Goal: Information Seeking & Learning: Learn about a topic

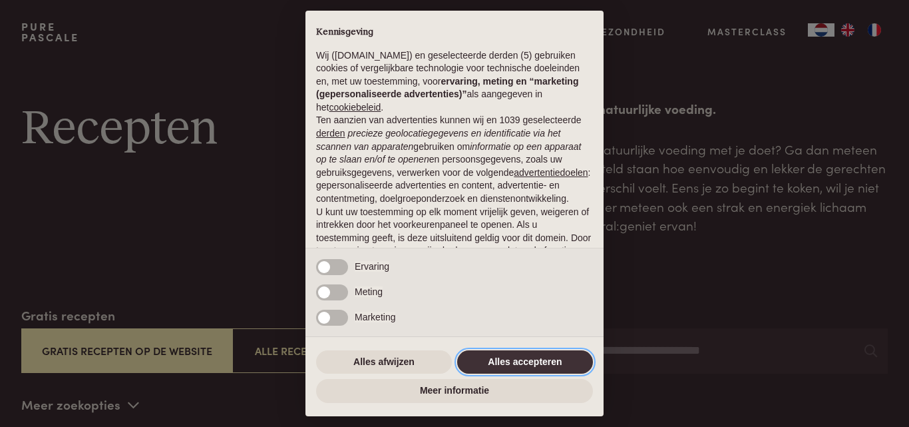
click at [518, 362] on button "Alles accepteren" at bounding box center [525, 362] width 136 height 24
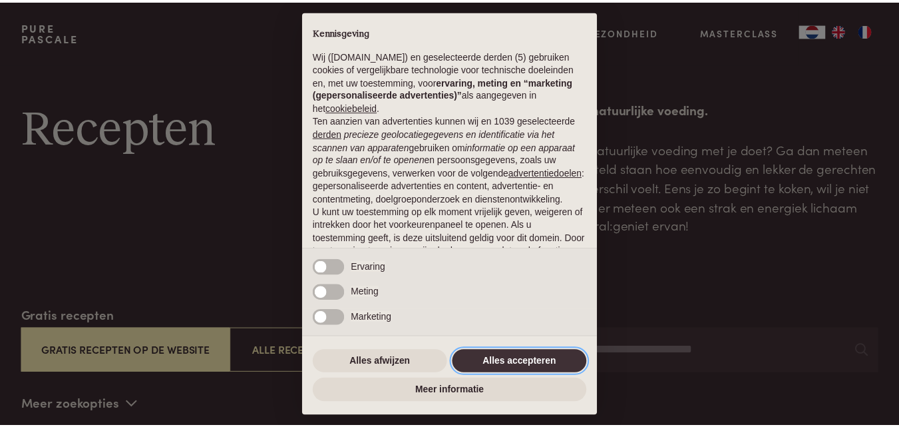
scroll to position [108, 0]
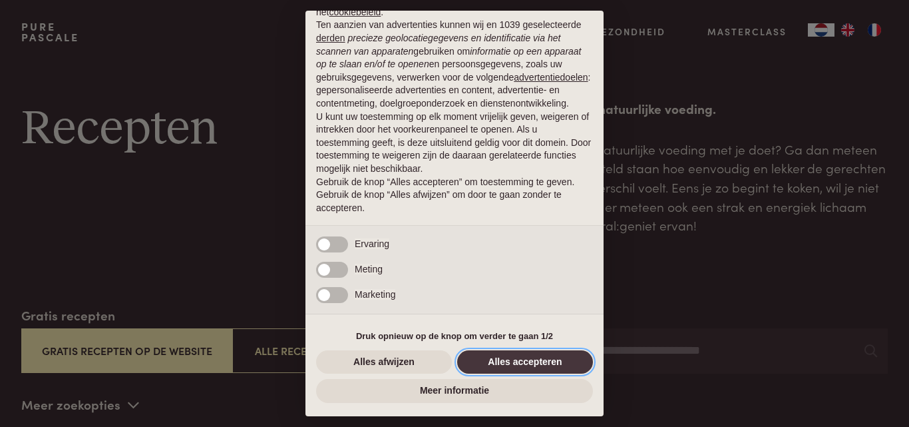
click at [518, 362] on button "Alles accepteren" at bounding box center [525, 362] width 136 height 24
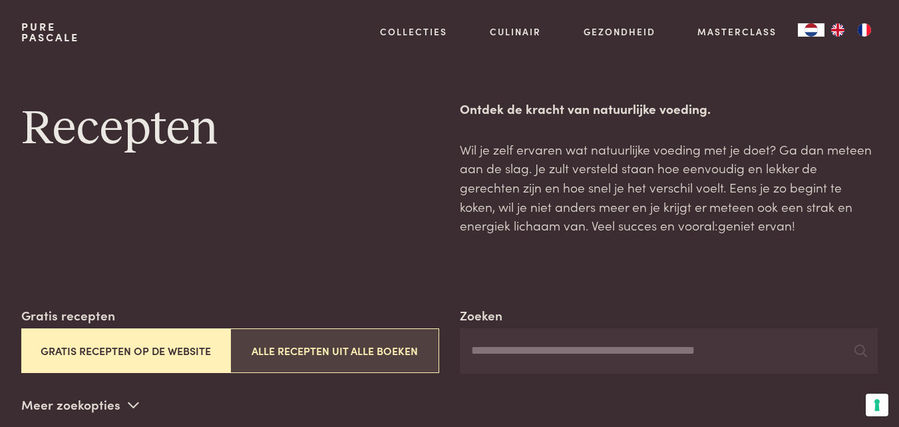
click at [337, 356] on button "Alle recepten uit alle boeken" at bounding box center [334, 350] width 209 height 45
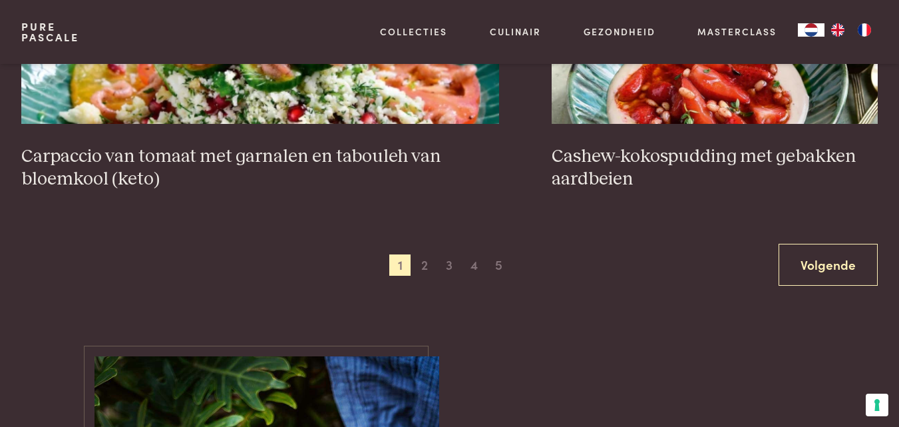
scroll to position [2434, 0]
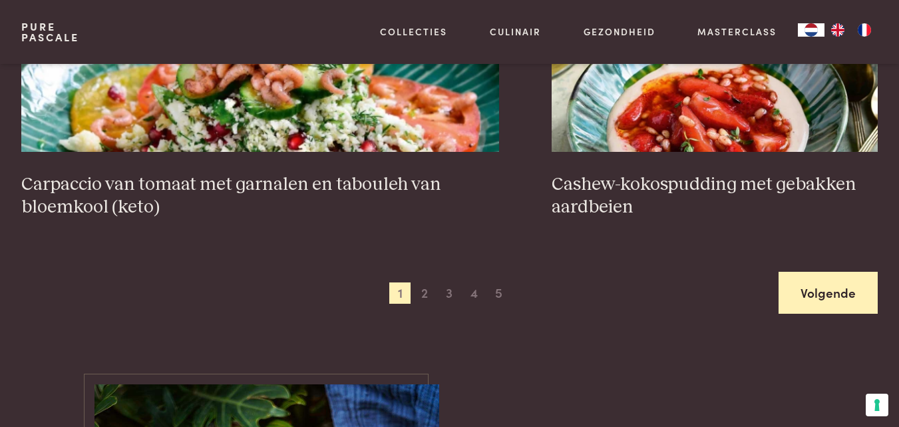
click at [841, 296] on link "Volgende" at bounding box center [828, 293] width 99 height 42
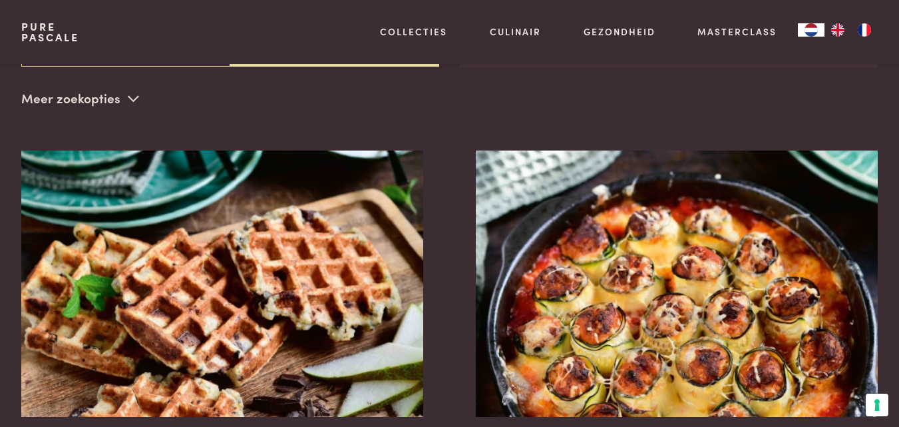
scroll to position [305, 0]
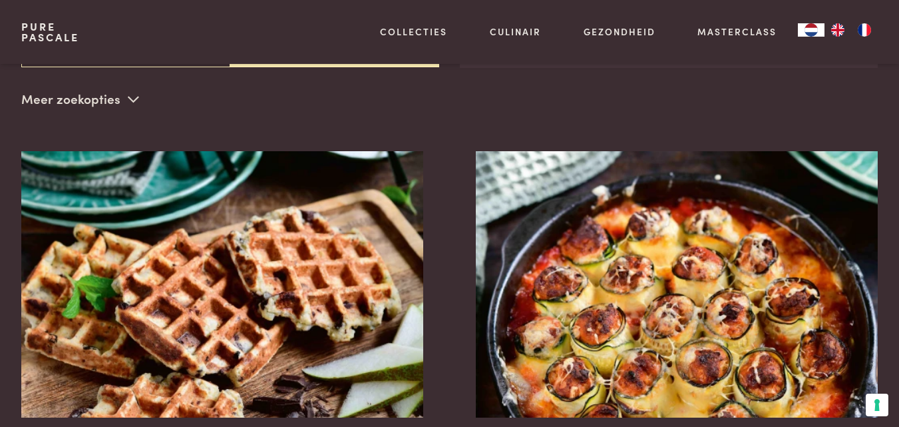
click at [727, 74] on div "Zoeken Gratis recepten Gratis recepten op de website Alle recepten uit alle boe…" at bounding box center [449, 58] width 856 height 116
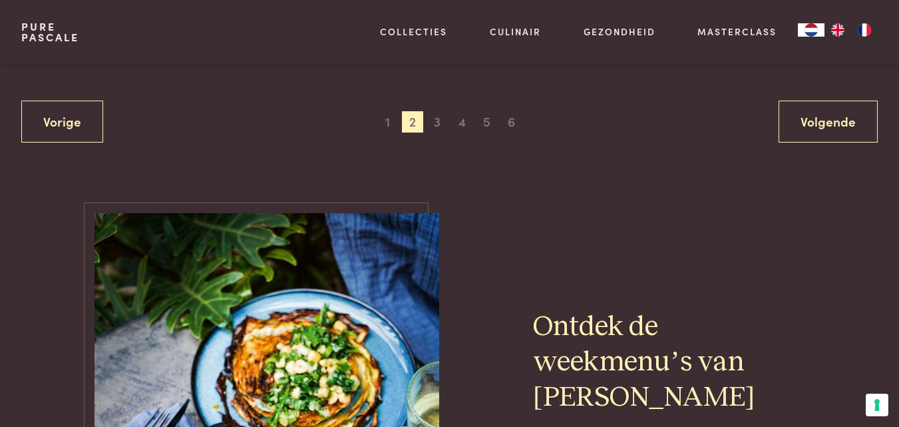
scroll to position [2615, 0]
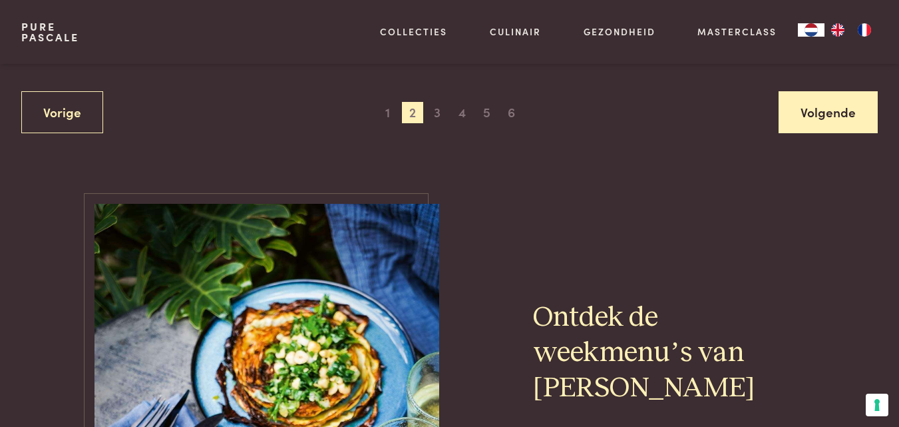
click at [815, 106] on link "Volgende" at bounding box center [828, 112] width 99 height 42
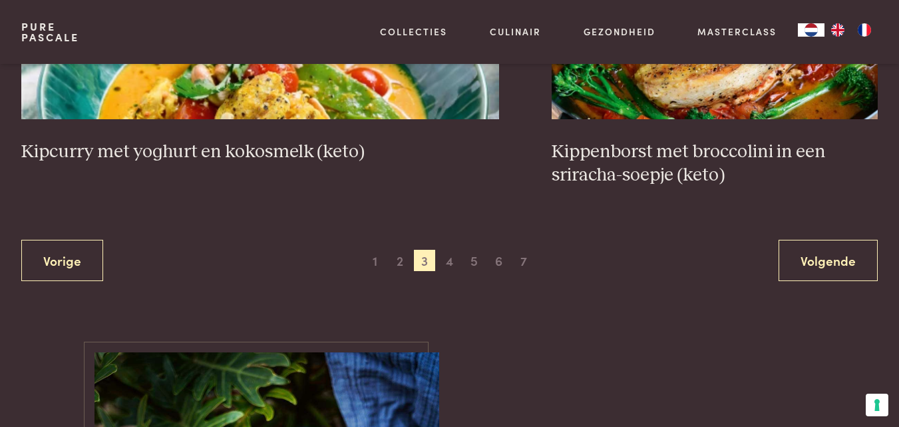
scroll to position [2499, 0]
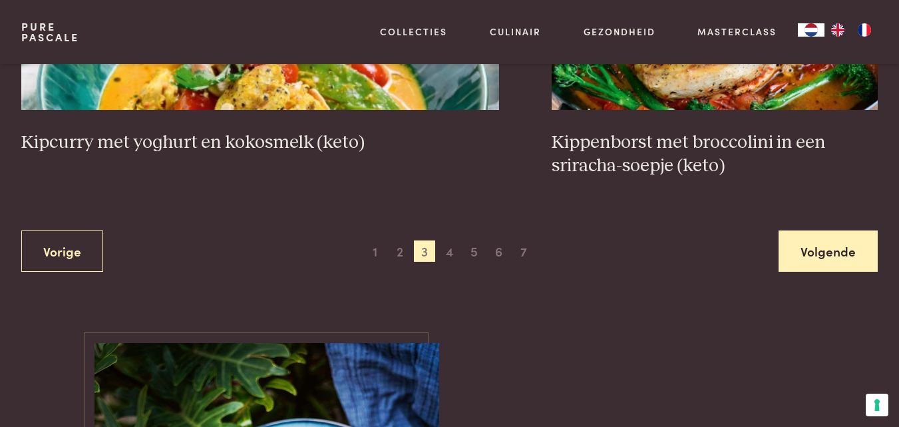
click at [819, 248] on link "Volgende" at bounding box center [828, 251] width 99 height 42
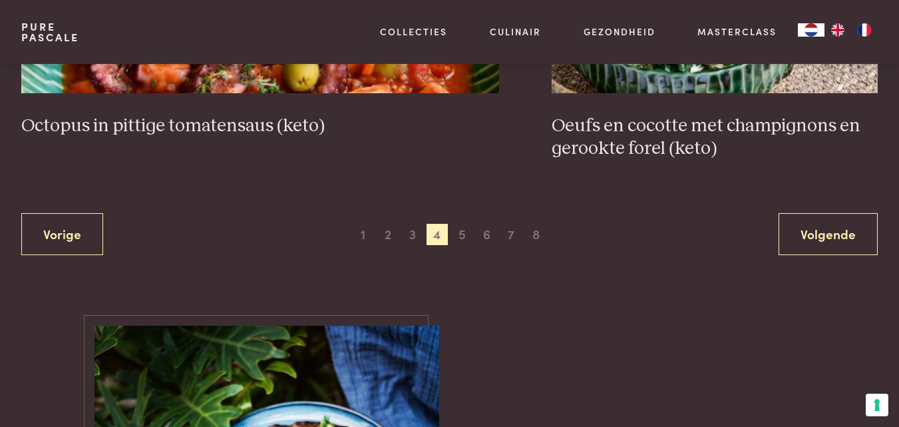
scroll to position [2512, 0]
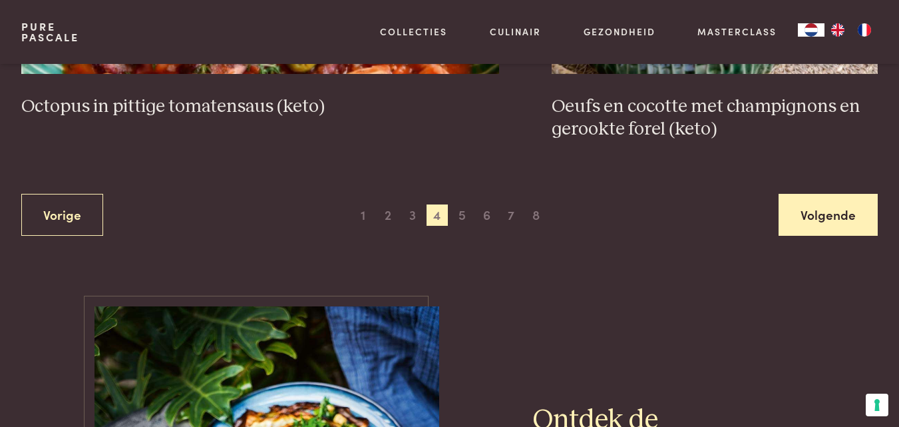
click at [825, 220] on link "Volgende" at bounding box center [828, 215] width 99 height 42
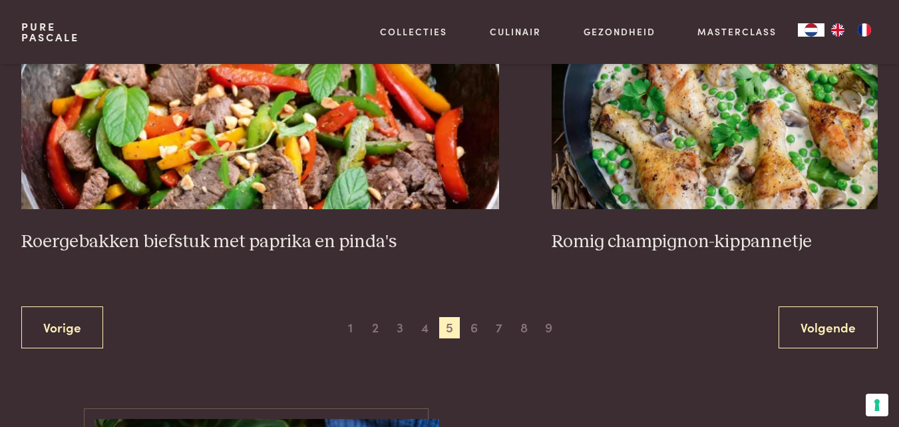
scroll to position [2437, 0]
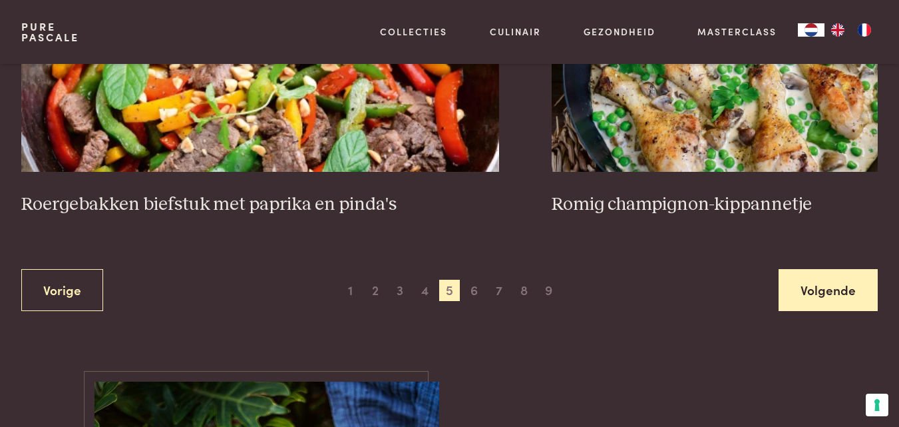
click at [829, 269] on link "Volgende" at bounding box center [828, 290] width 99 height 42
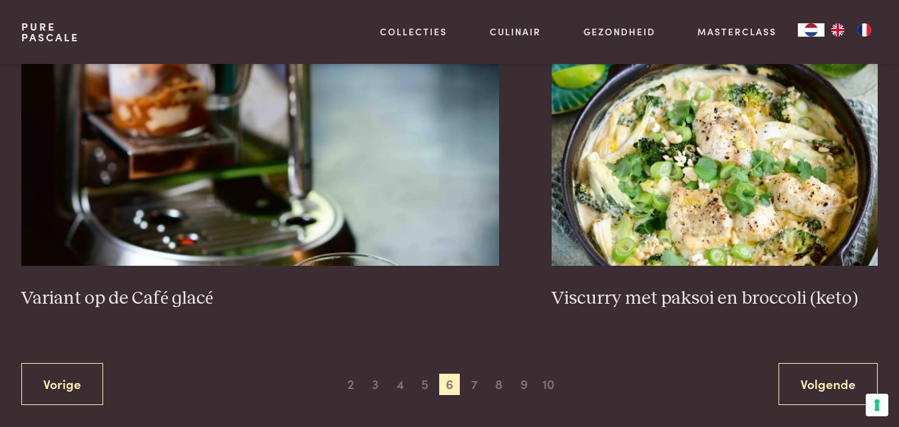
scroll to position [2362, 0]
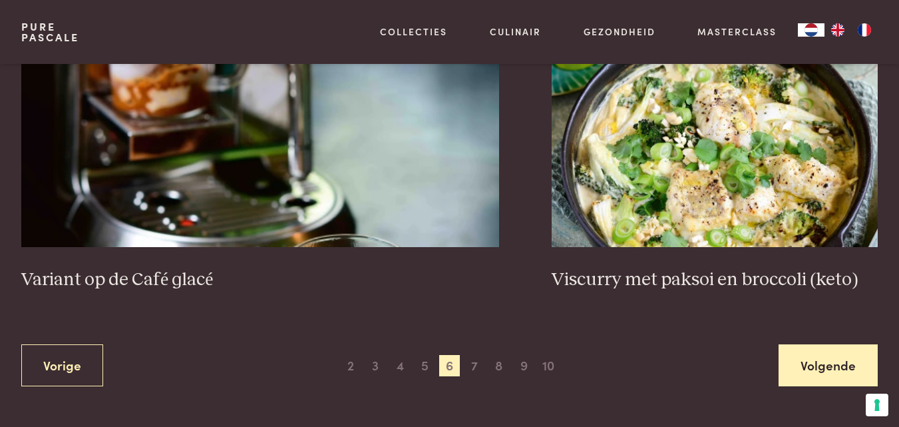
click at [835, 359] on link "Volgende" at bounding box center [828, 365] width 99 height 42
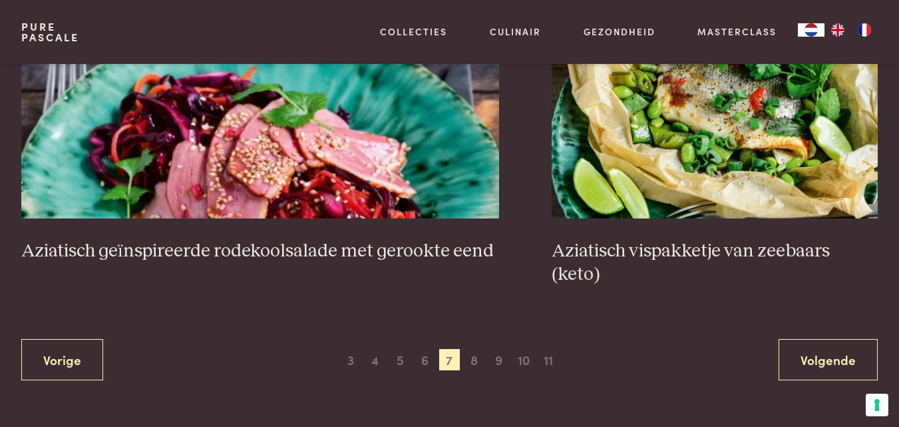
scroll to position [2363, 0]
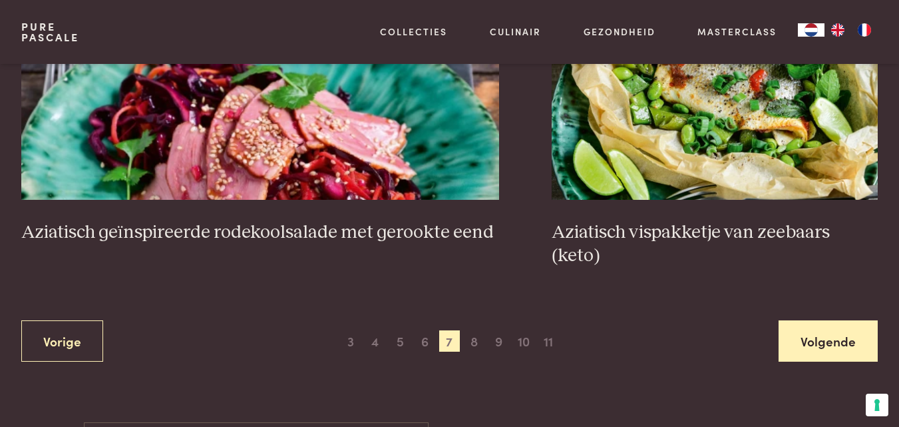
click at [829, 322] on link "Volgende" at bounding box center [828, 341] width 99 height 42
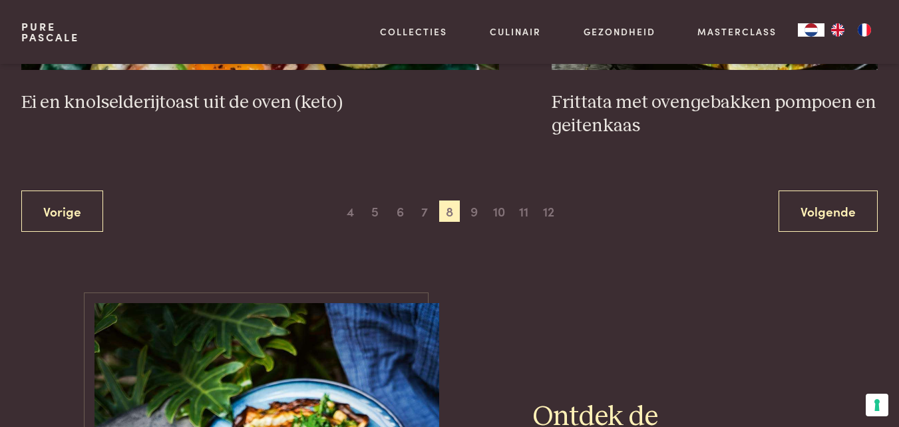
scroll to position [2446, 0]
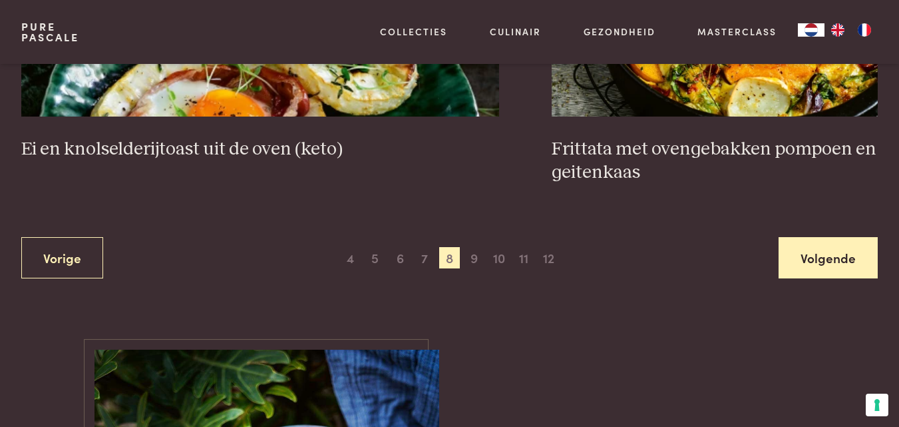
click at [815, 254] on link "Volgende" at bounding box center [828, 258] width 99 height 42
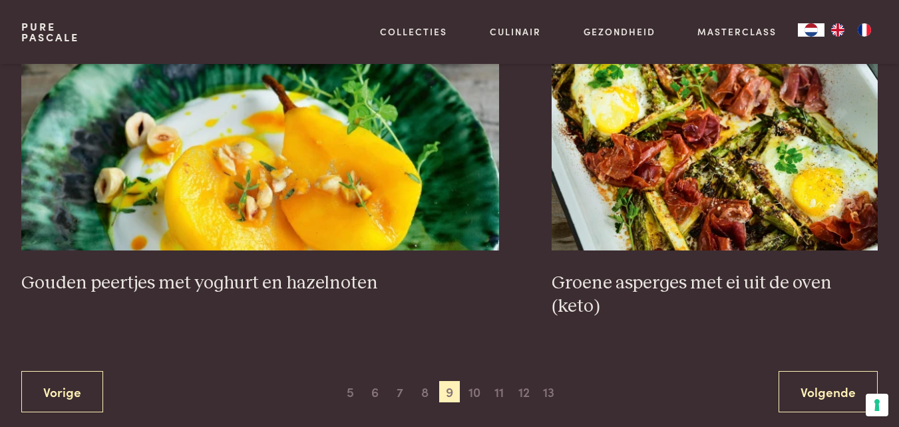
scroll to position [2396, 0]
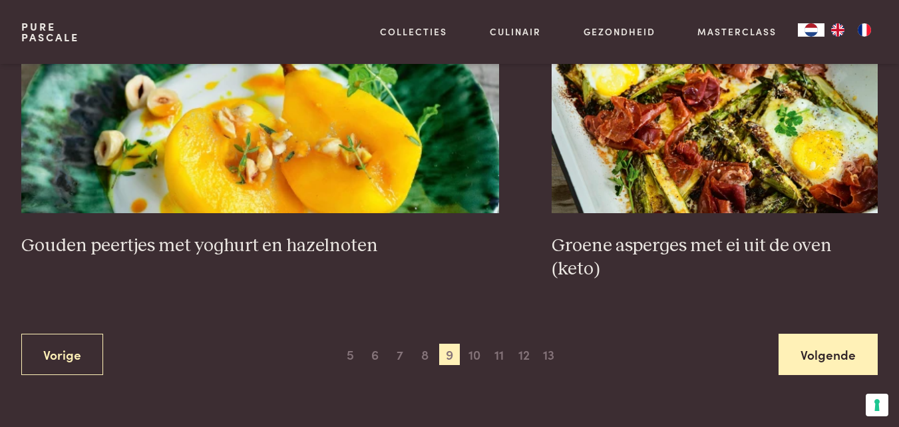
click at [831, 345] on link "Volgende" at bounding box center [828, 354] width 99 height 42
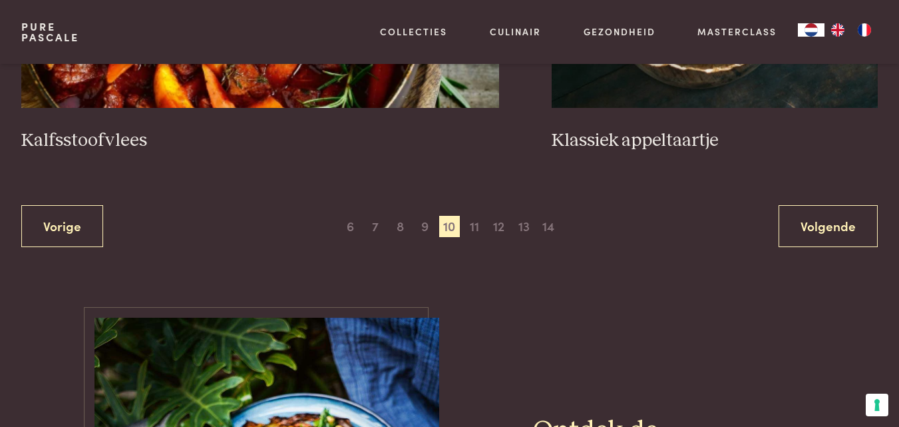
scroll to position [2464, 0]
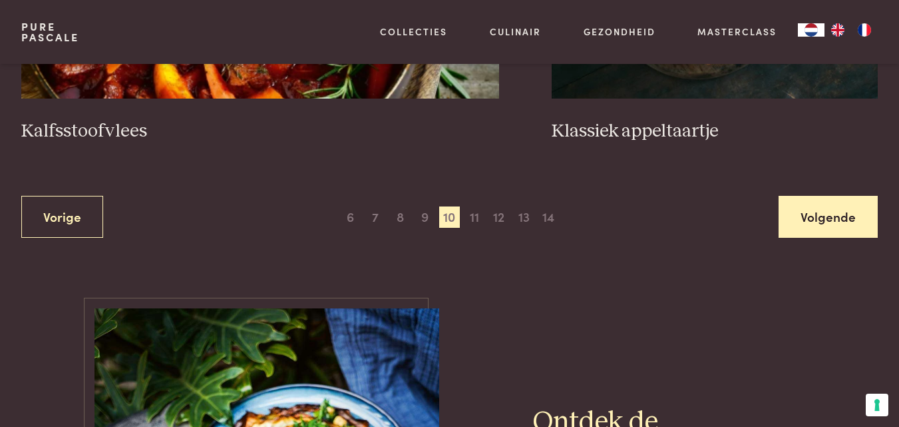
click at [824, 210] on link "Volgende" at bounding box center [828, 217] width 99 height 42
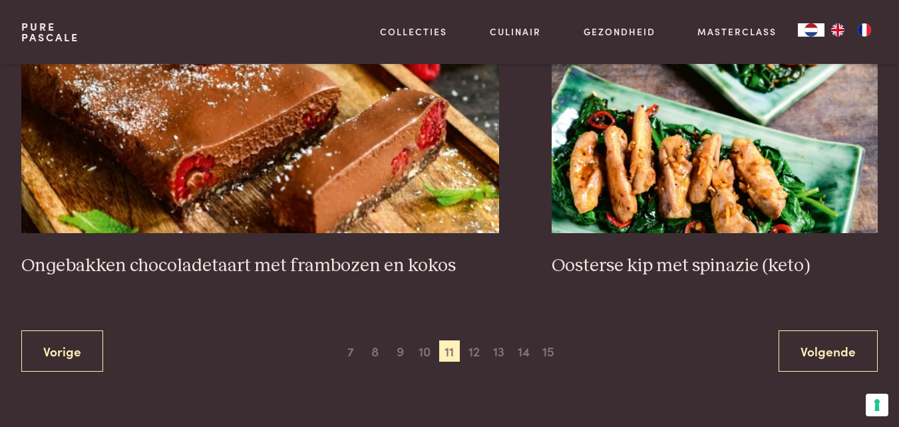
scroll to position [2317, 0]
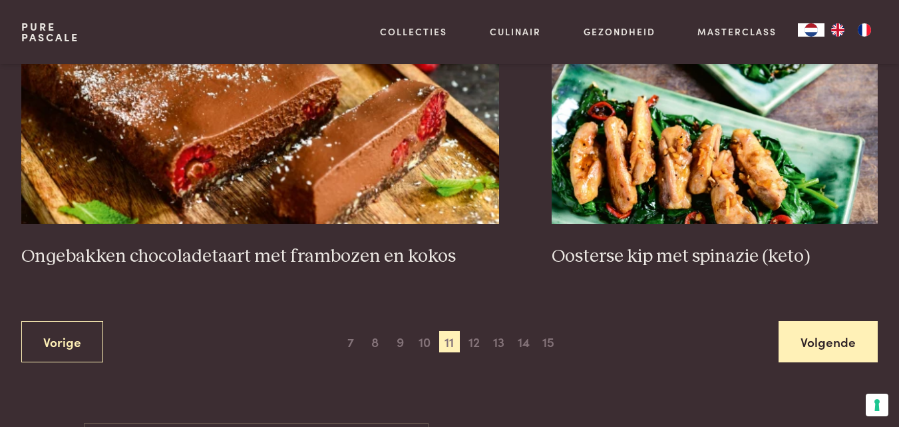
click at [831, 341] on link "Volgende" at bounding box center [828, 342] width 99 height 42
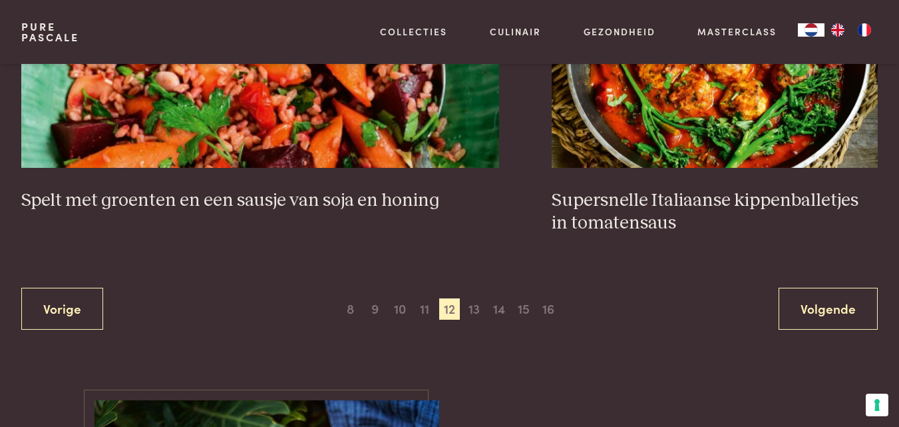
scroll to position [2428, 0]
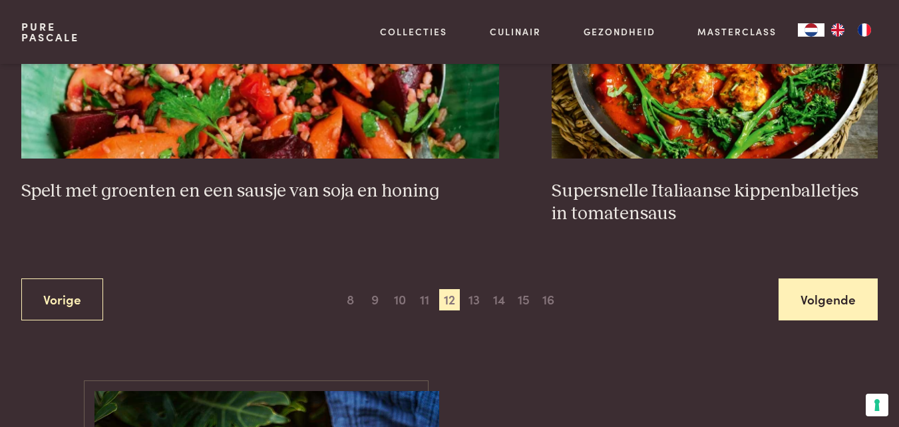
click at [825, 306] on link "Volgende" at bounding box center [828, 299] width 99 height 42
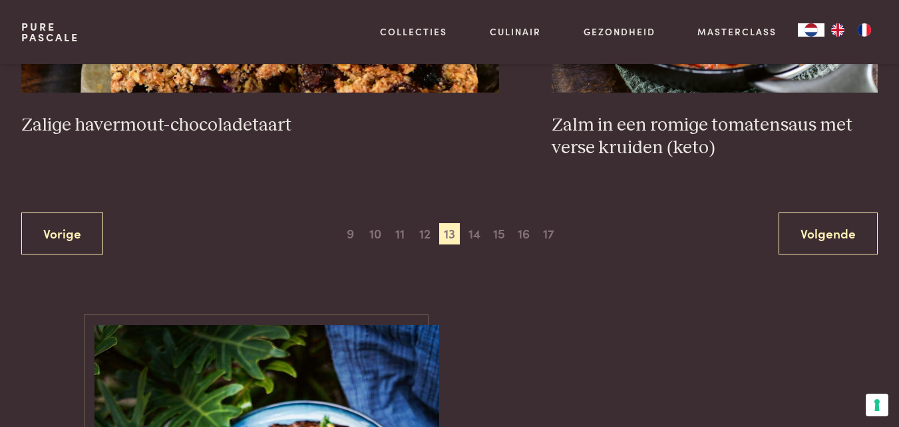
scroll to position [2540, 0]
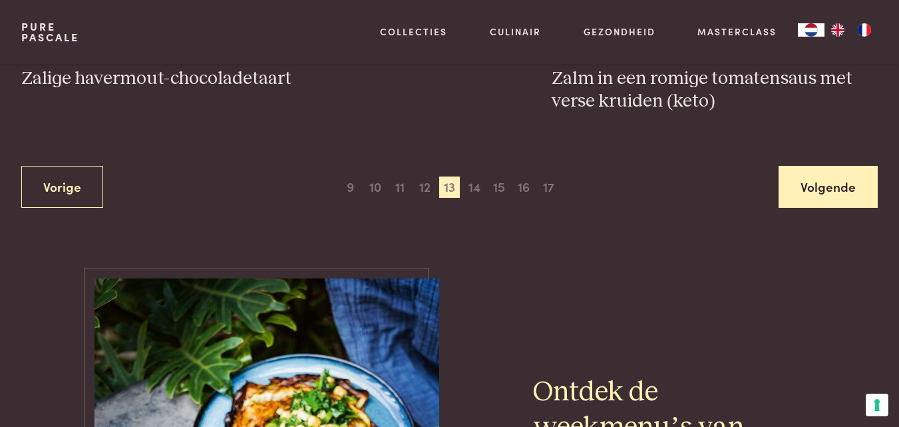
click at [827, 195] on link "Volgende" at bounding box center [828, 187] width 99 height 42
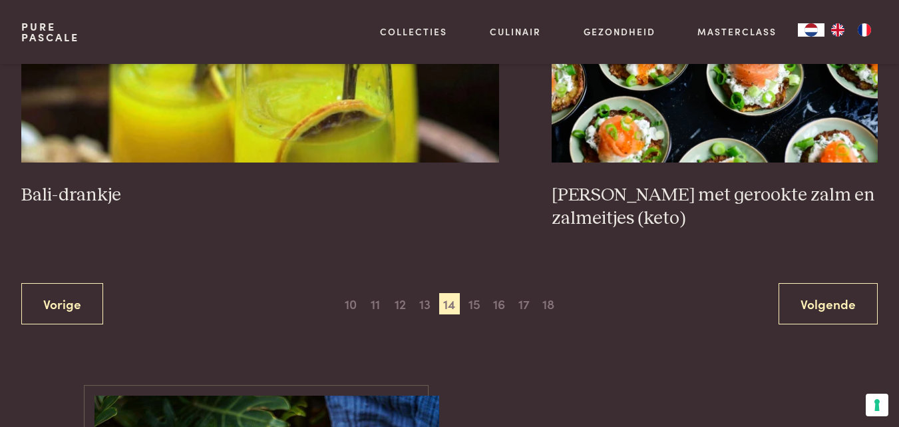
scroll to position [2474, 0]
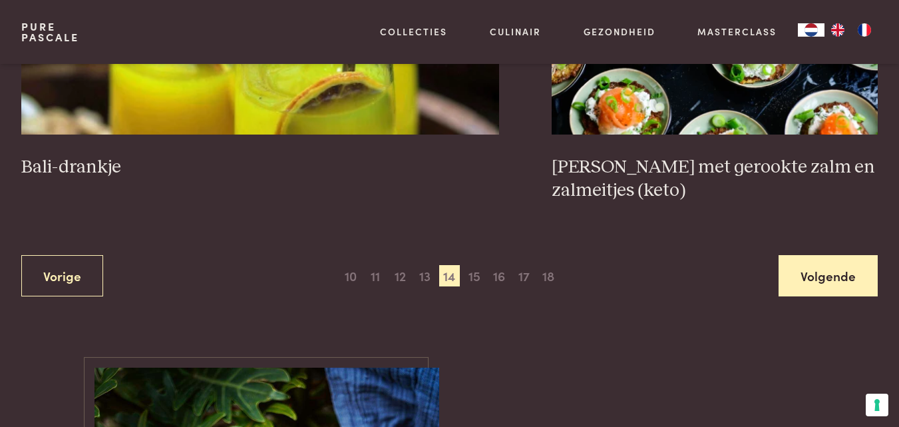
click at [836, 262] on link "Volgende" at bounding box center [828, 276] width 99 height 42
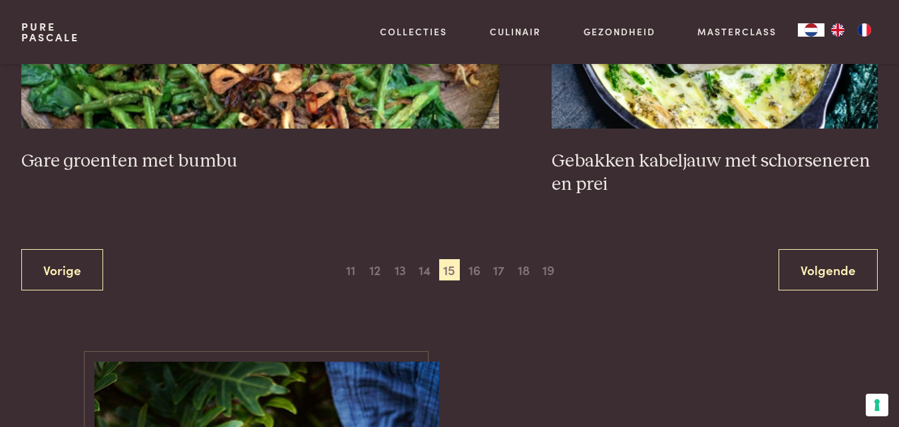
scroll to position [2462, 0]
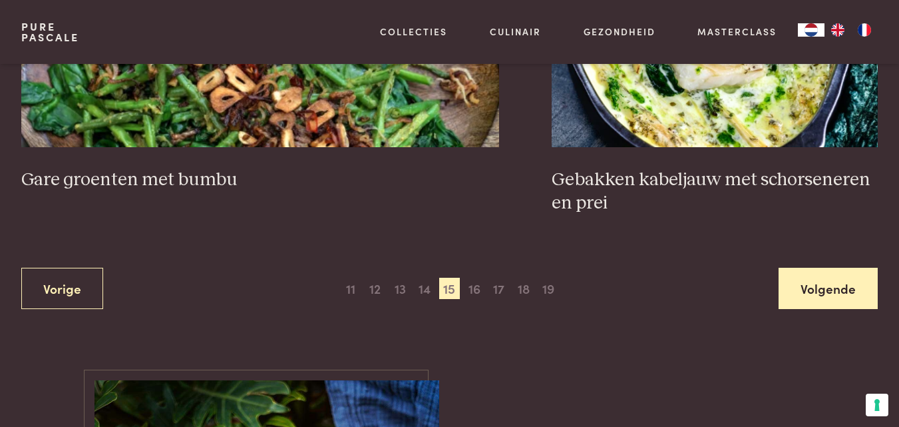
click at [825, 291] on link "Volgende" at bounding box center [828, 289] width 99 height 42
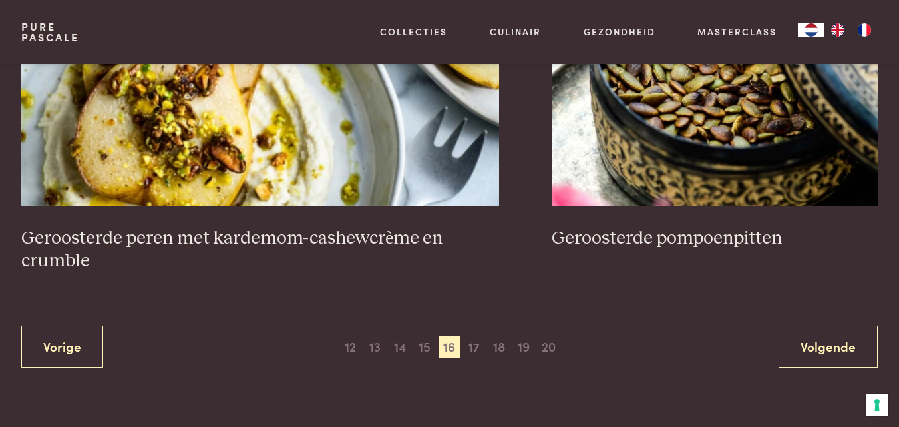
scroll to position [2484, 0]
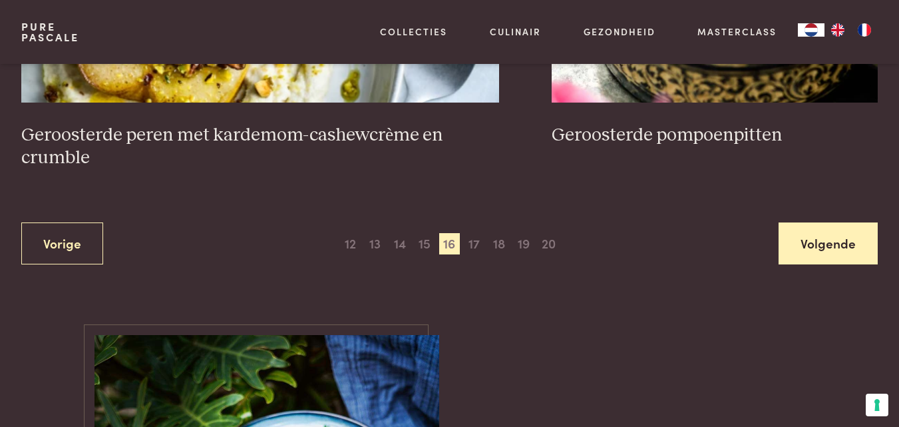
click at [832, 230] on link "Volgende" at bounding box center [828, 243] width 99 height 42
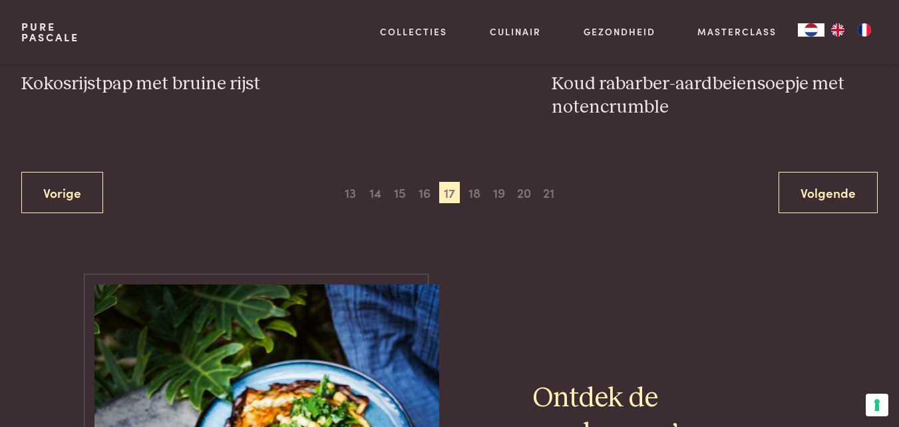
scroll to position [2530, 0]
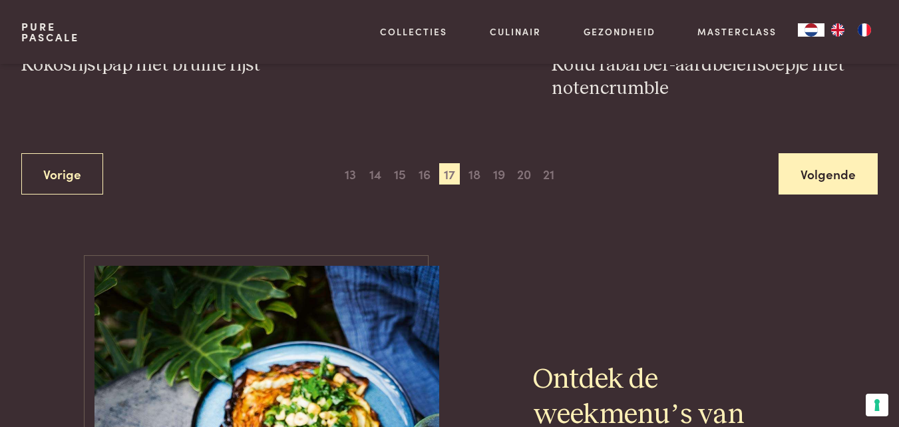
click at [836, 177] on link "Volgende" at bounding box center [828, 174] width 99 height 42
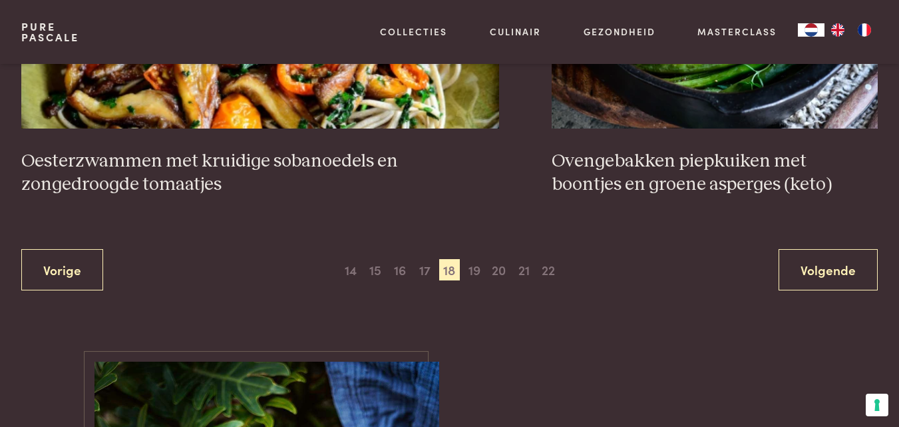
scroll to position [2490, 0]
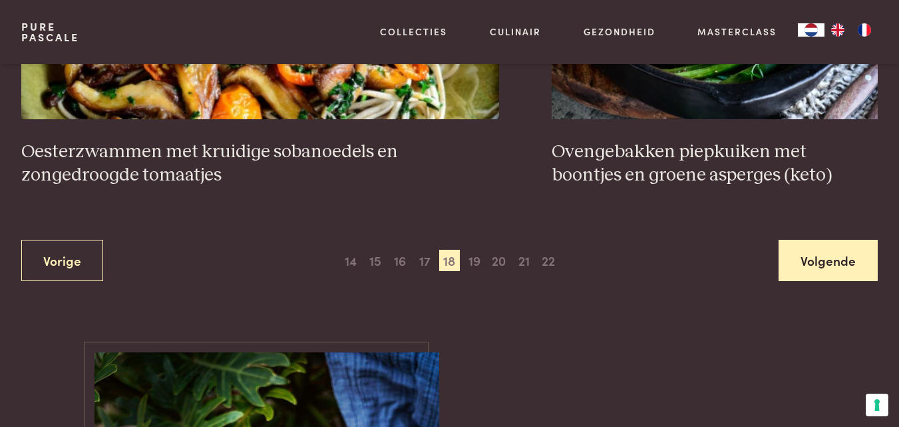
click at [850, 257] on link "Volgende" at bounding box center [828, 261] width 99 height 42
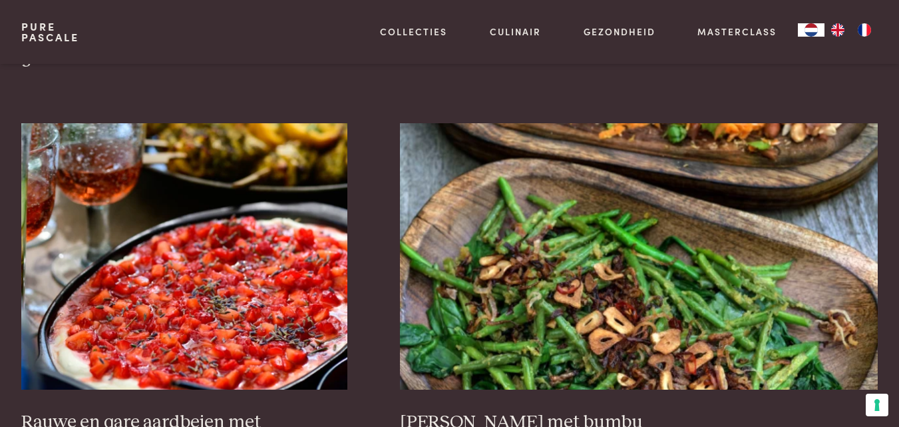
scroll to position [1861, 0]
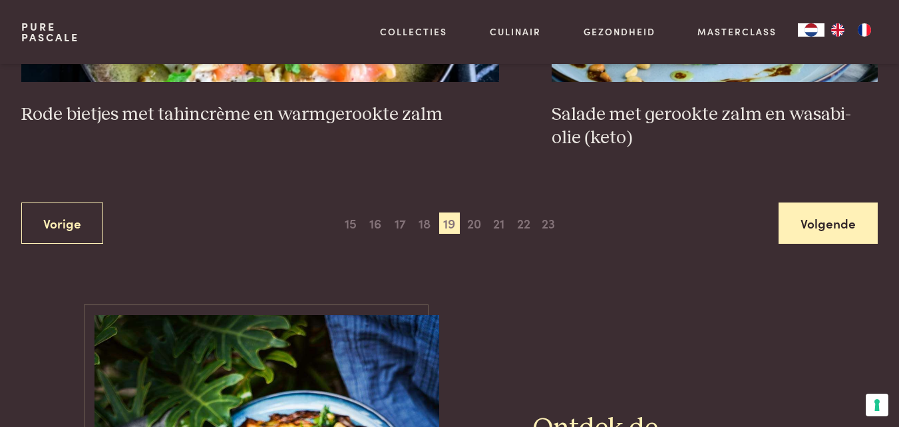
click at [828, 214] on link "Volgende" at bounding box center [828, 223] width 99 height 42
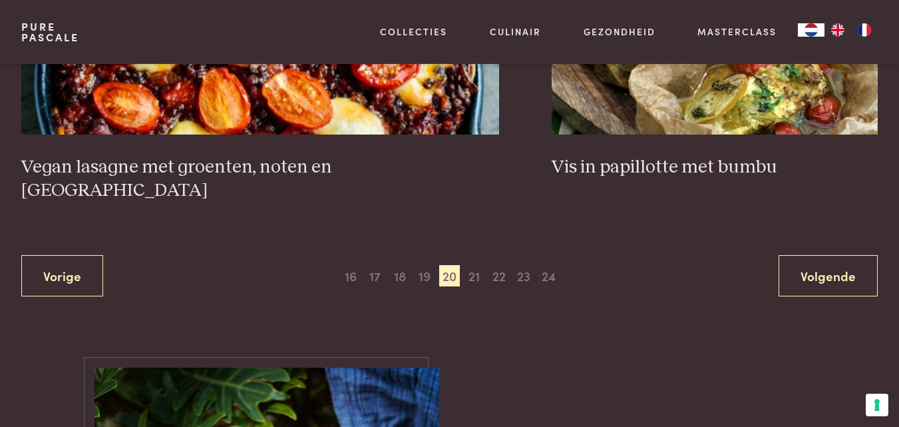
scroll to position [2511, 0]
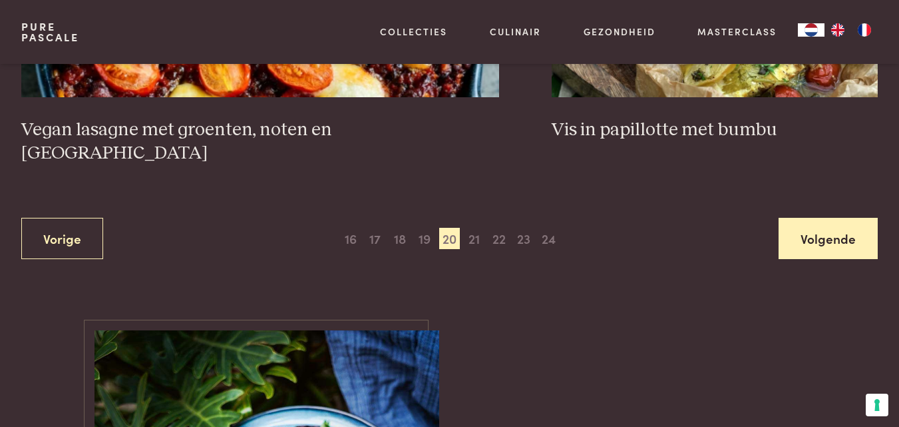
click at [834, 218] on link "Volgende" at bounding box center [828, 239] width 99 height 42
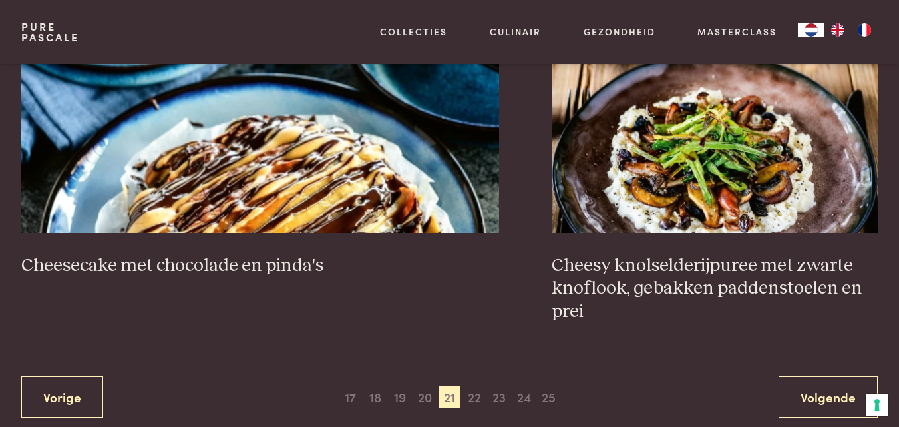
scroll to position [2410, 0]
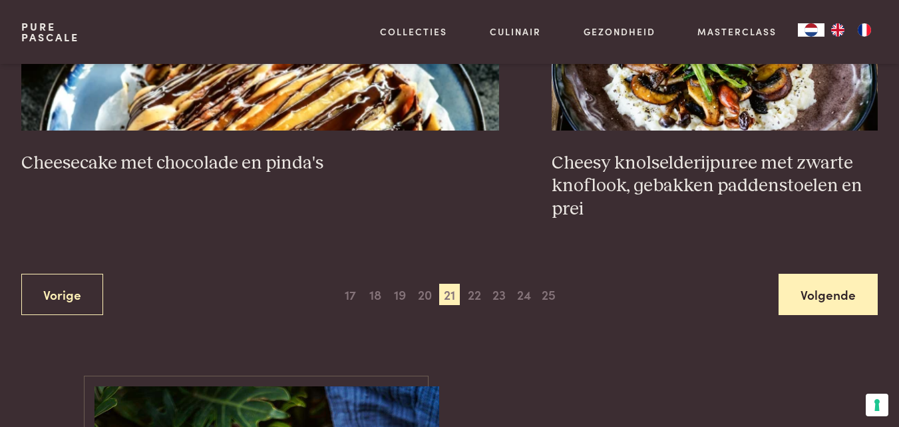
click at [829, 289] on link "Volgende" at bounding box center [828, 295] width 99 height 42
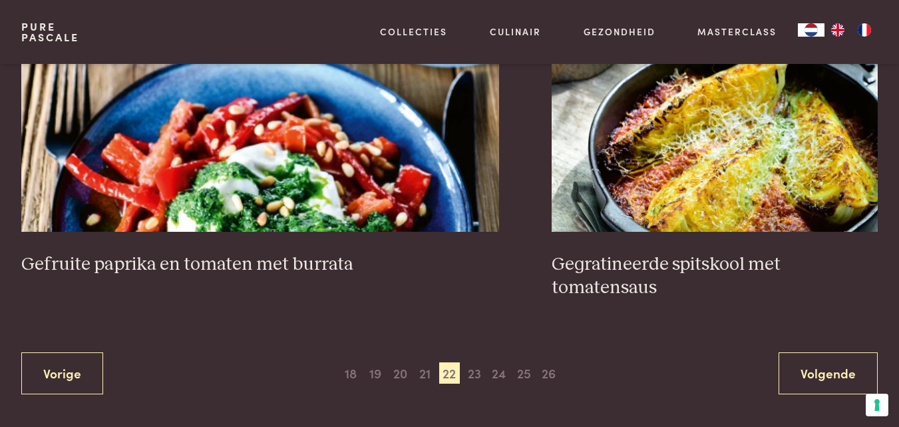
scroll to position [2442, 0]
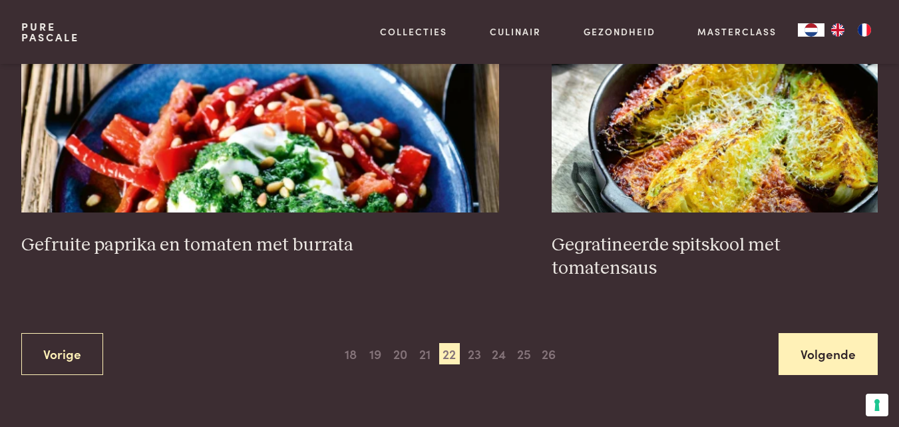
click at [815, 333] on link "Volgende" at bounding box center [828, 354] width 99 height 42
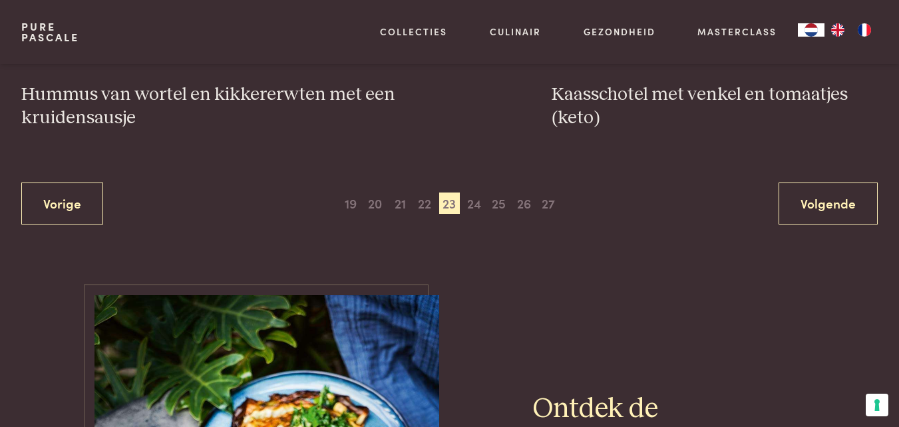
scroll to position [2565, 0]
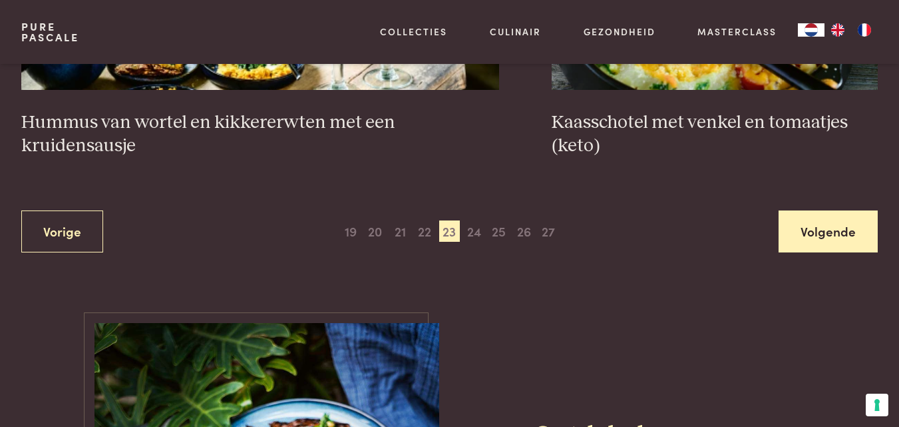
click at [833, 210] on link "Volgende" at bounding box center [828, 231] width 99 height 42
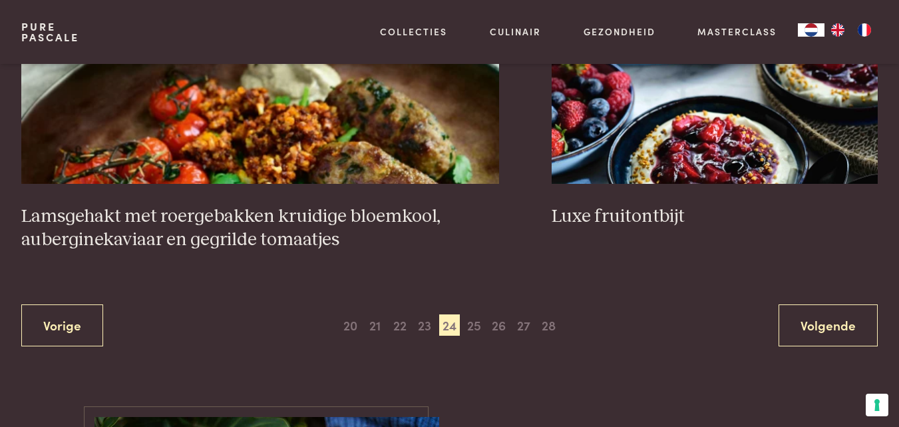
scroll to position [2480, 0]
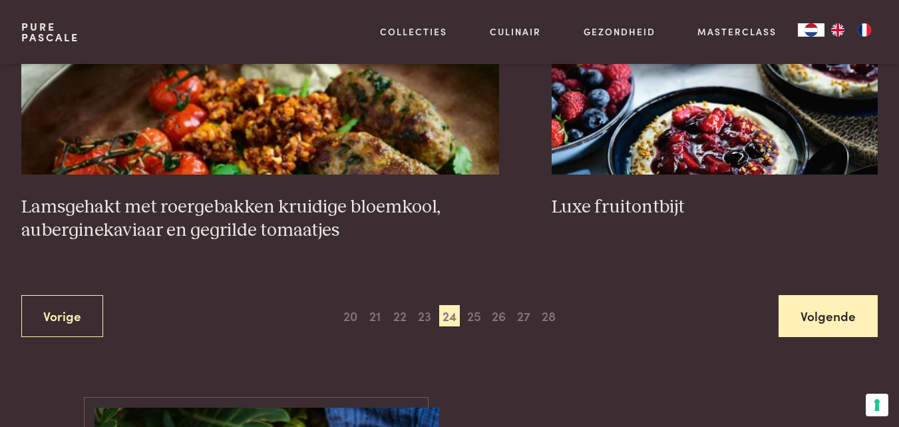
click at [842, 312] on link "Volgende" at bounding box center [828, 316] width 99 height 42
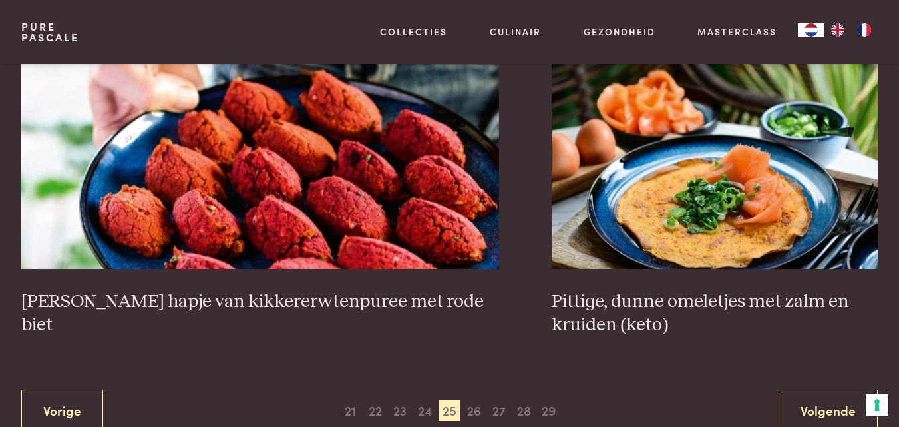
scroll to position [2349, 0]
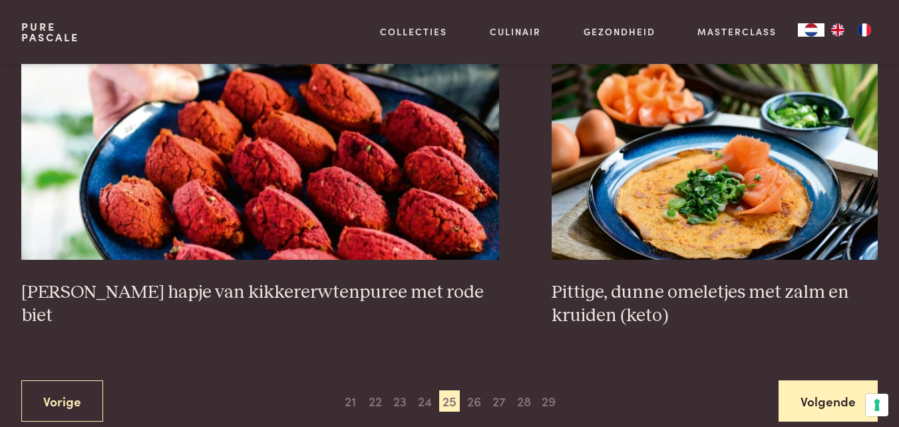
click at [814, 399] on link "Volgende" at bounding box center [828, 401] width 99 height 42
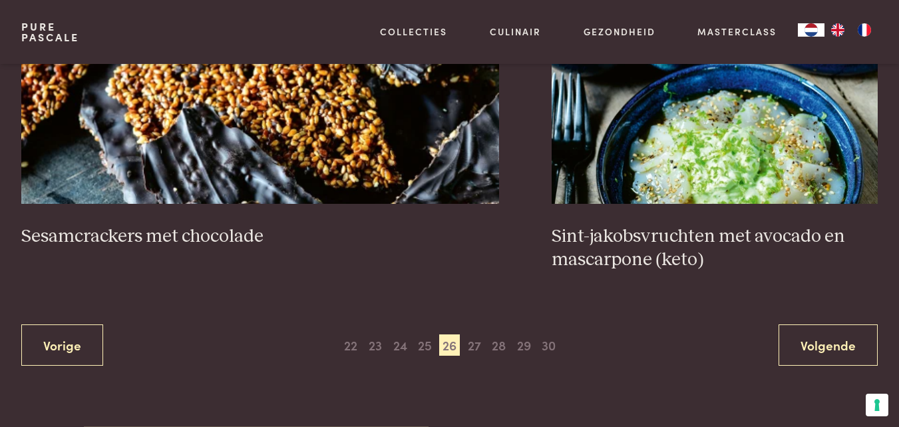
scroll to position [2414, 0]
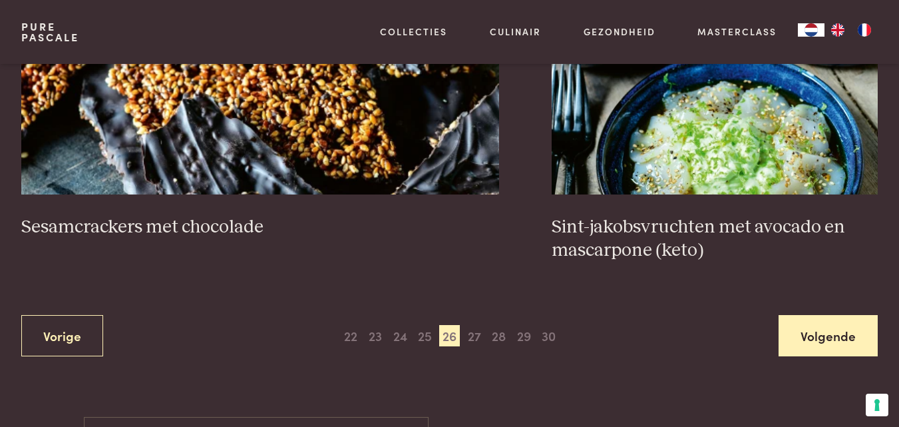
click at [829, 336] on link "Volgende" at bounding box center [828, 336] width 99 height 42
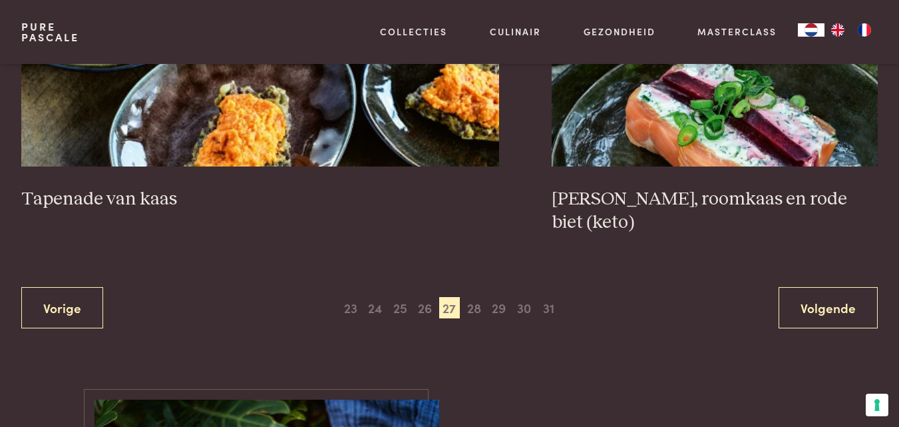
scroll to position [2452, 0]
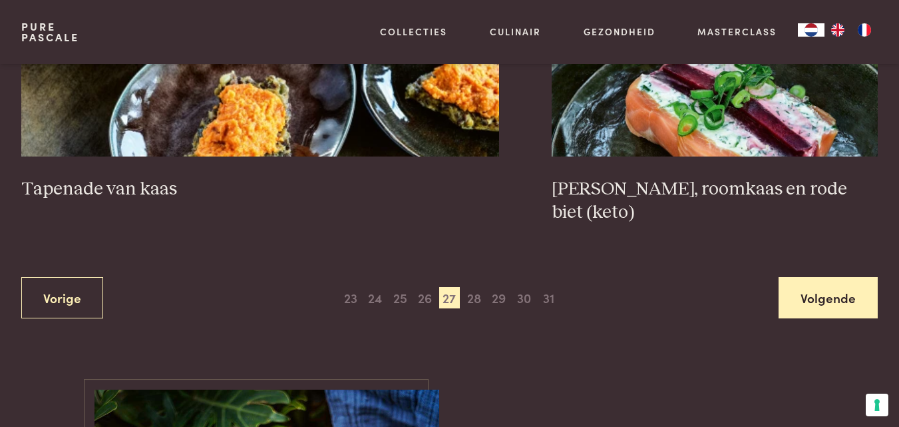
click at [813, 305] on link "Volgende" at bounding box center [828, 298] width 99 height 42
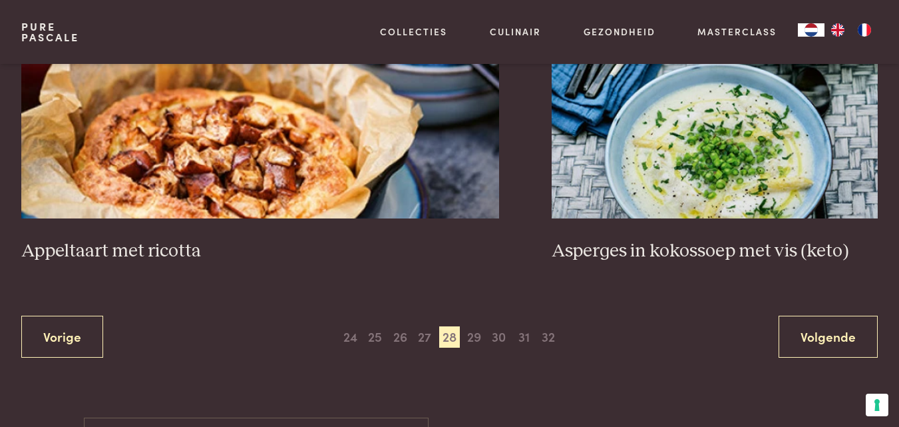
scroll to position [2409, 0]
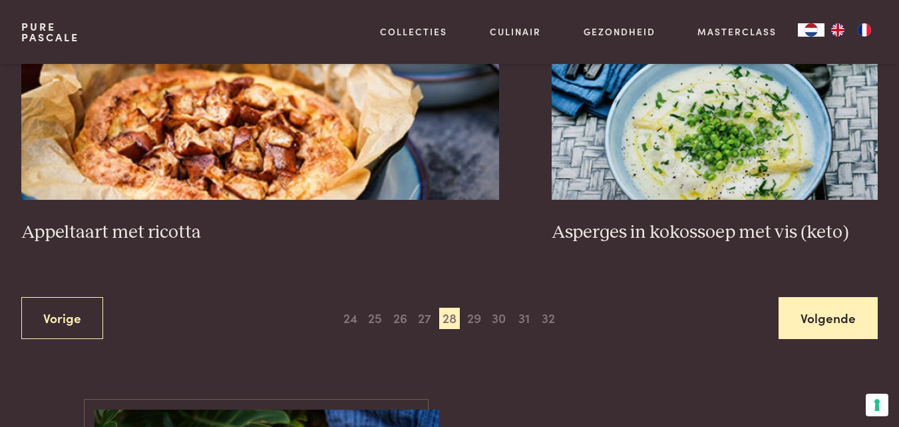
click at [833, 297] on link "Volgende" at bounding box center [828, 318] width 99 height 42
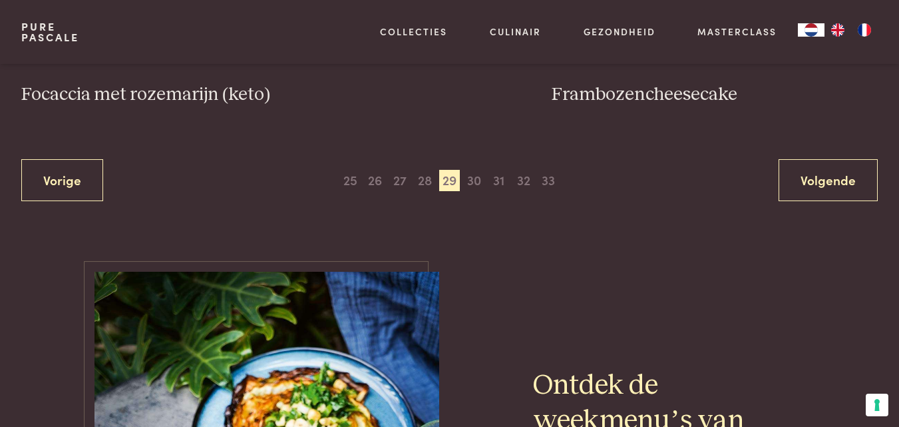
scroll to position [2546, 0]
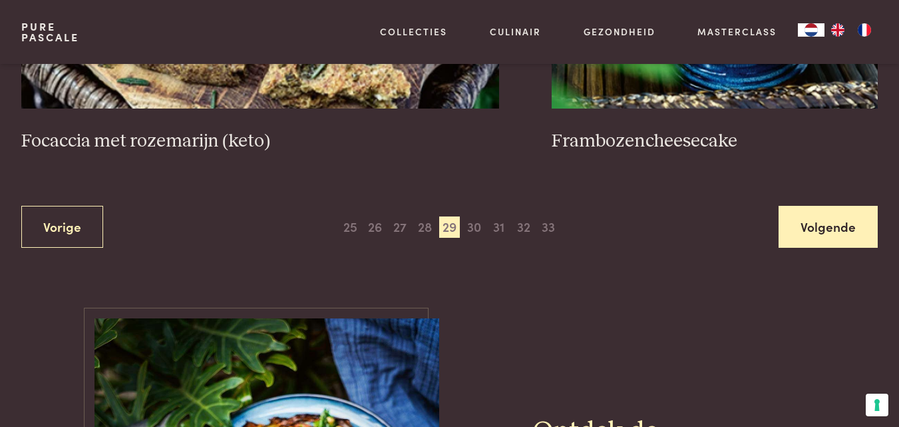
click at [838, 220] on link "Volgende" at bounding box center [828, 227] width 99 height 42
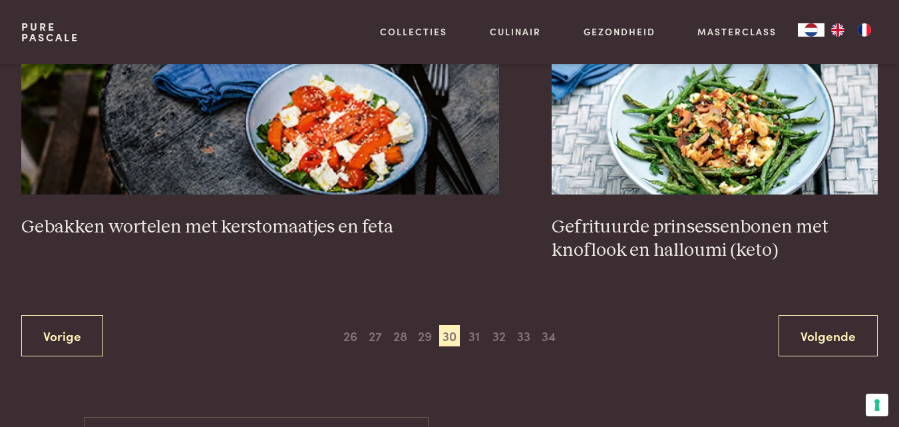
scroll to position [2433, 0]
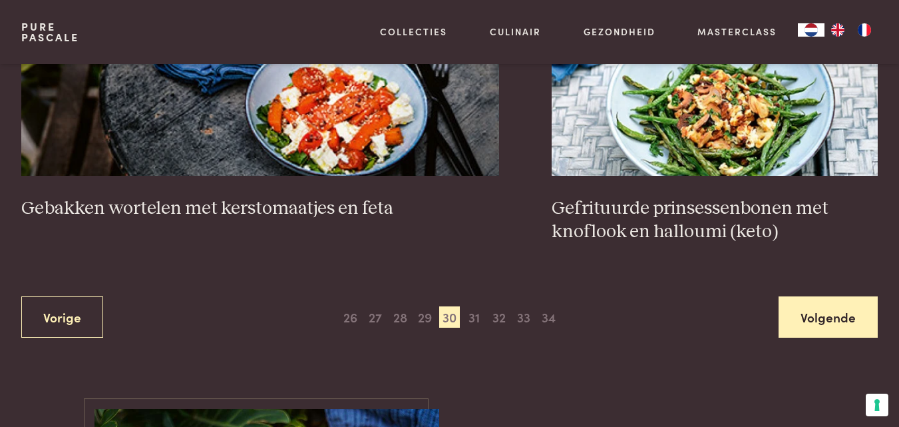
click at [815, 319] on link "Volgende" at bounding box center [828, 317] width 99 height 42
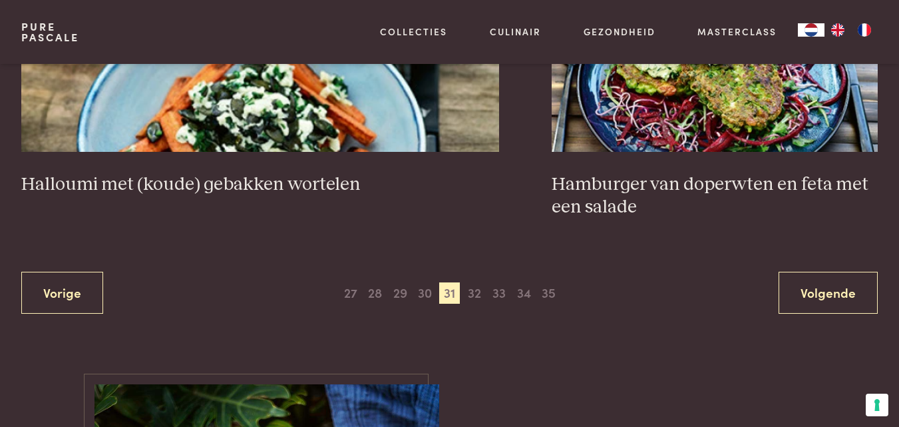
scroll to position [2499, 0]
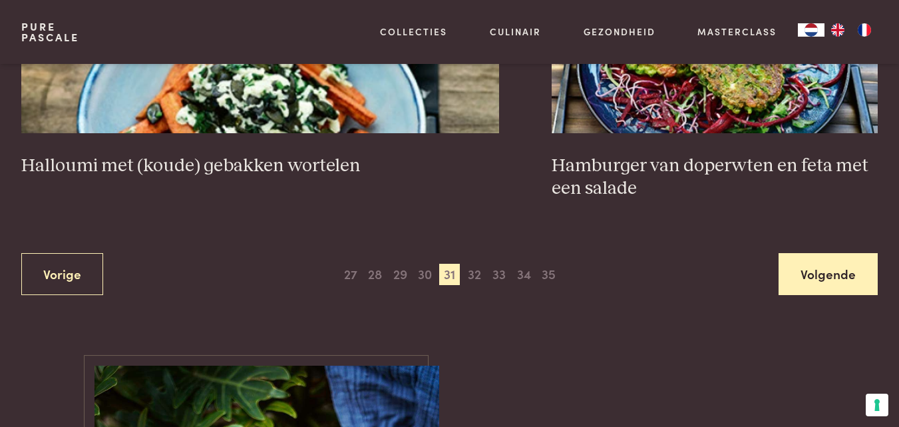
click at [823, 268] on link "Volgende" at bounding box center [828, 274] width 99 height 42
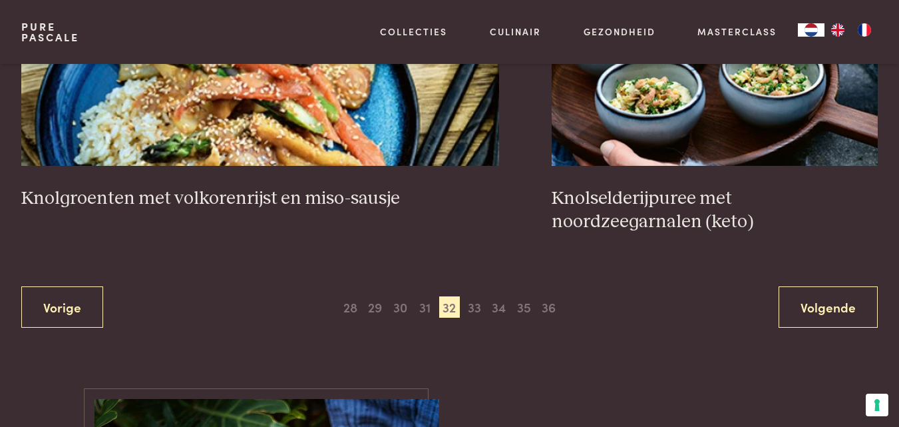
scroll to position [2434, 0]
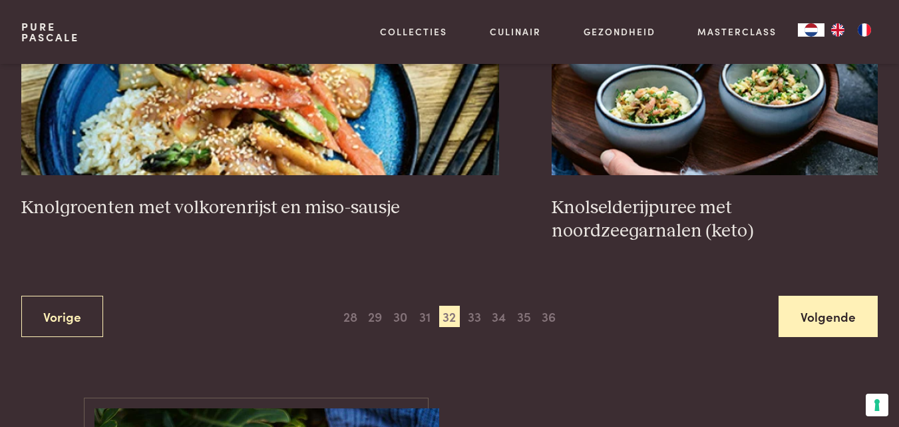
click at [838, 311] on link "Volgende" at bounding box center [828, 316] width 99 height 42
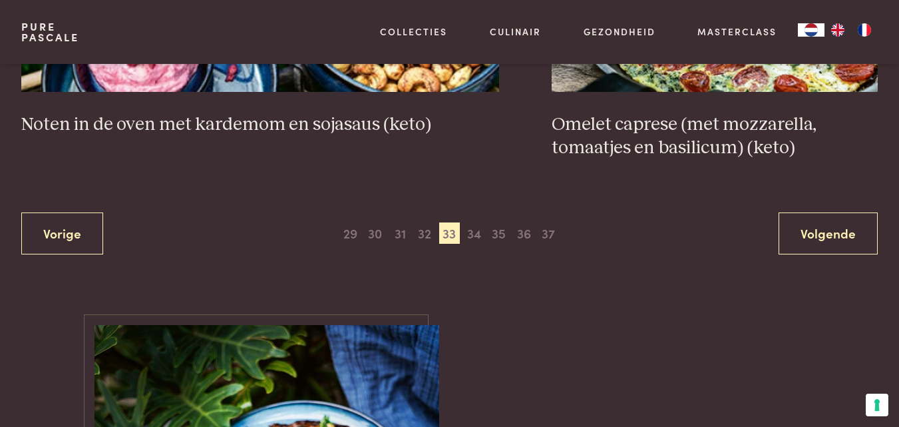
scroll to position [2525, 0]
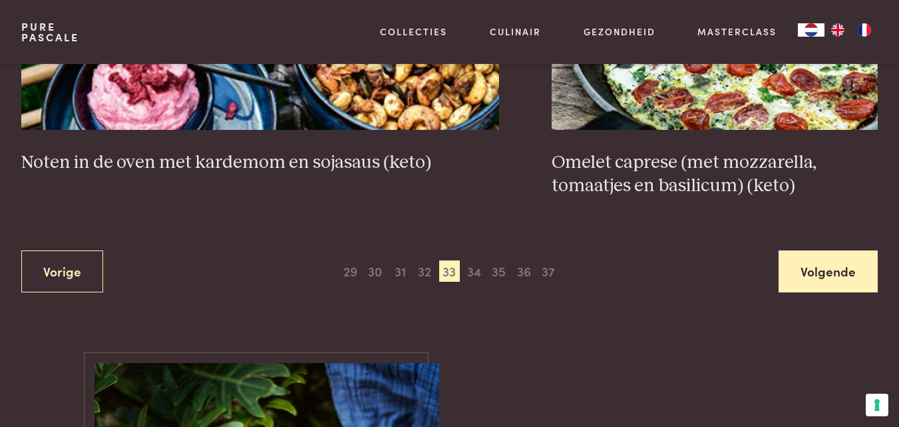
click at [827, 270] on link "Volgende" at bounding box center [828, 271] width 99 height 42
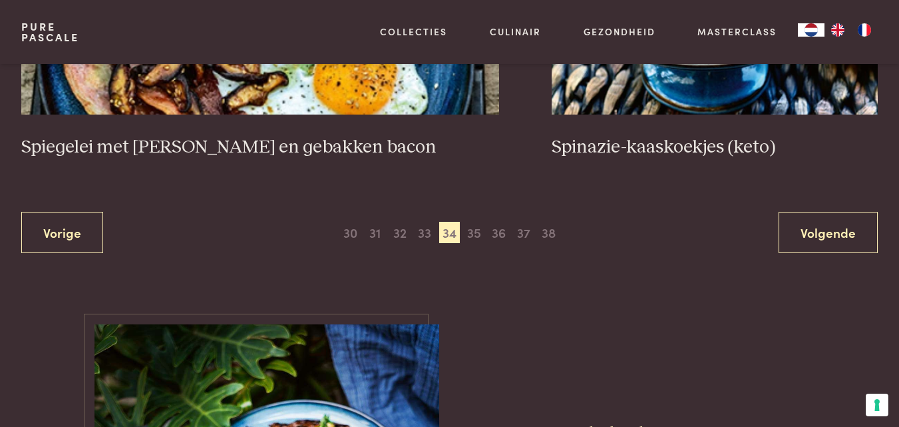
scroll to position [2499, 0]
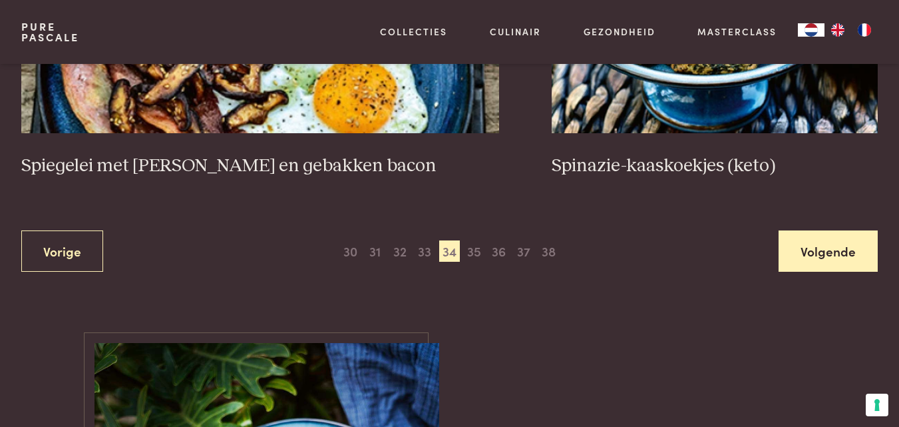
click at [829, 256] on link "Volgende" at bounding box center [828, 251] width 99 height 42
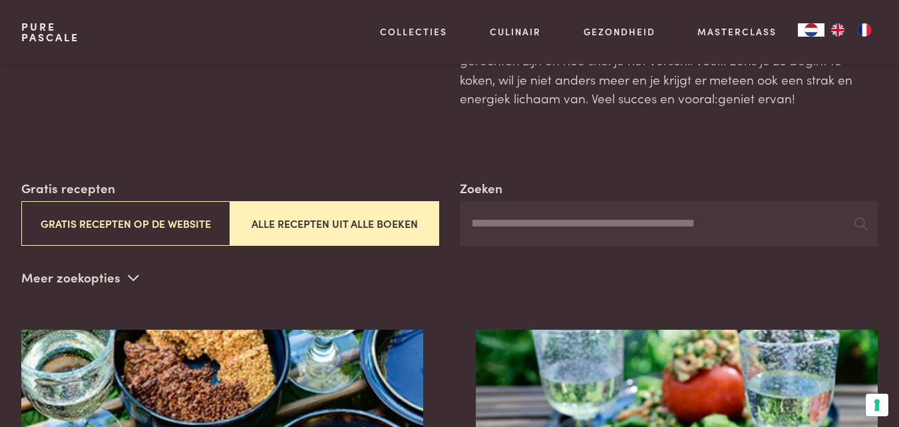
scroll to position [240, 0]
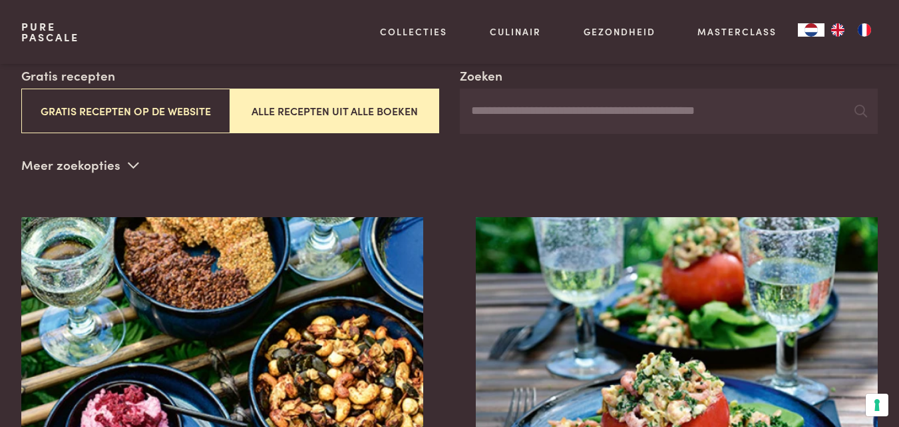
click at [128, 166] on icon at bounding box center [133, 164] width 11 height 13
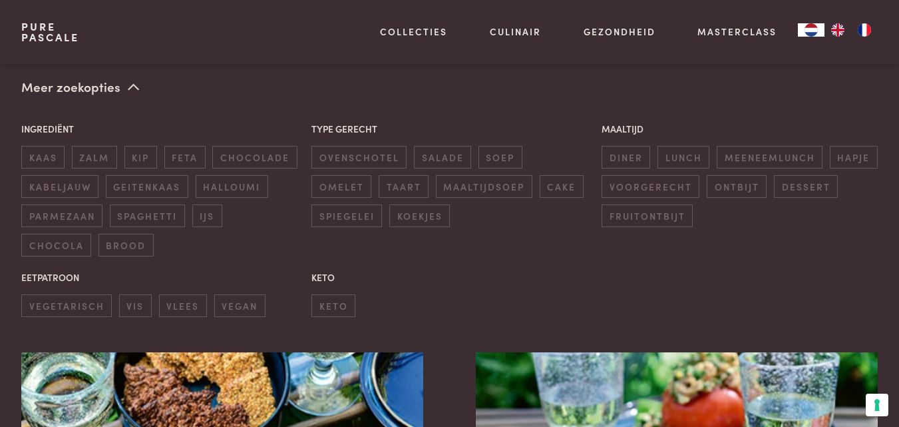
scroll to position [298, 0]
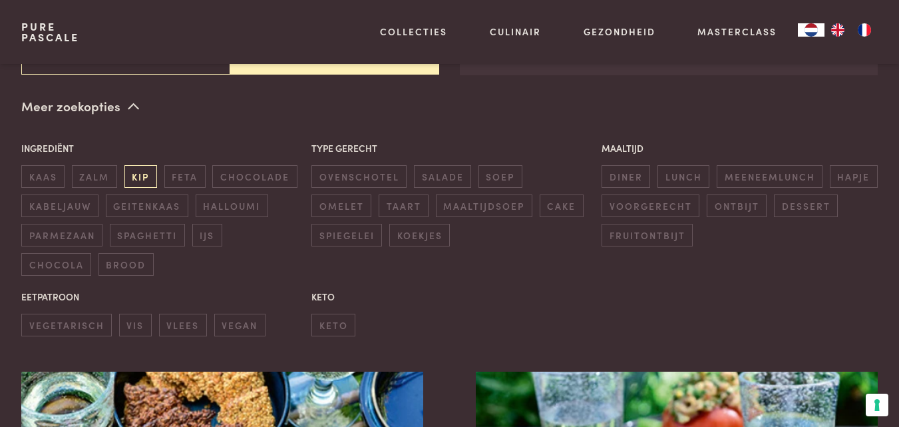
click at [140, 177] on span "kip" at bounding box center [140, 176] width 33 height 22
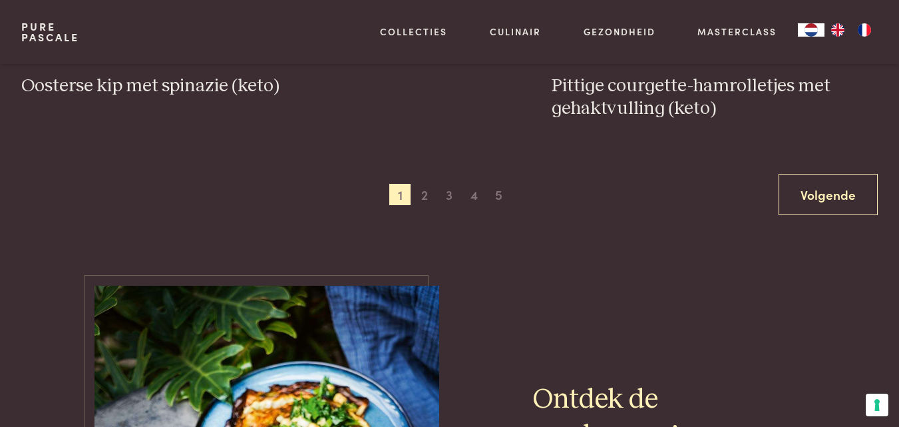
scroll to position [2788, 0]
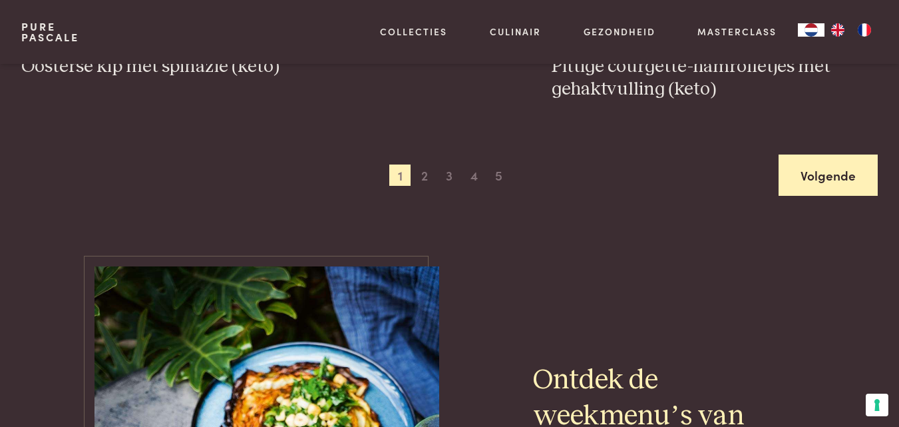
click at [830, 167] on link "Volgende" at bounding box center [828, 175] width 99 height 42
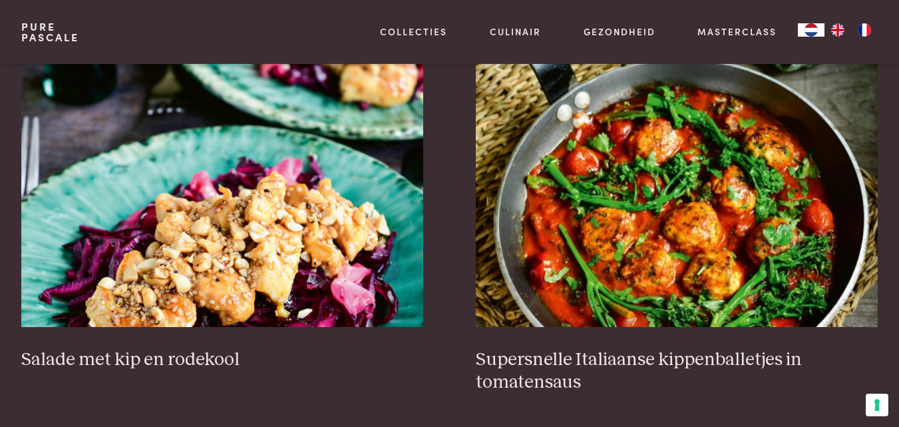
scroll to position [619, 0]
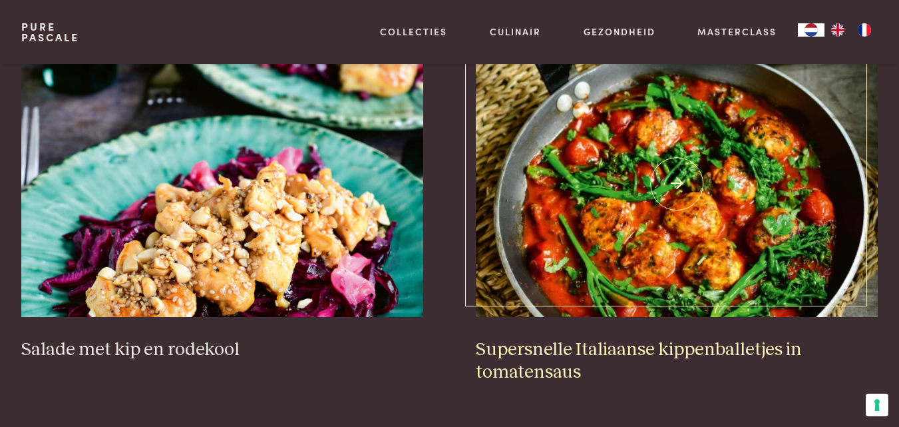
click at [683, 175] on img at bounding box center [677, 184] width 402 height 266
